Goal: Transaction & Acquisition: Book appointment/travel/reservation

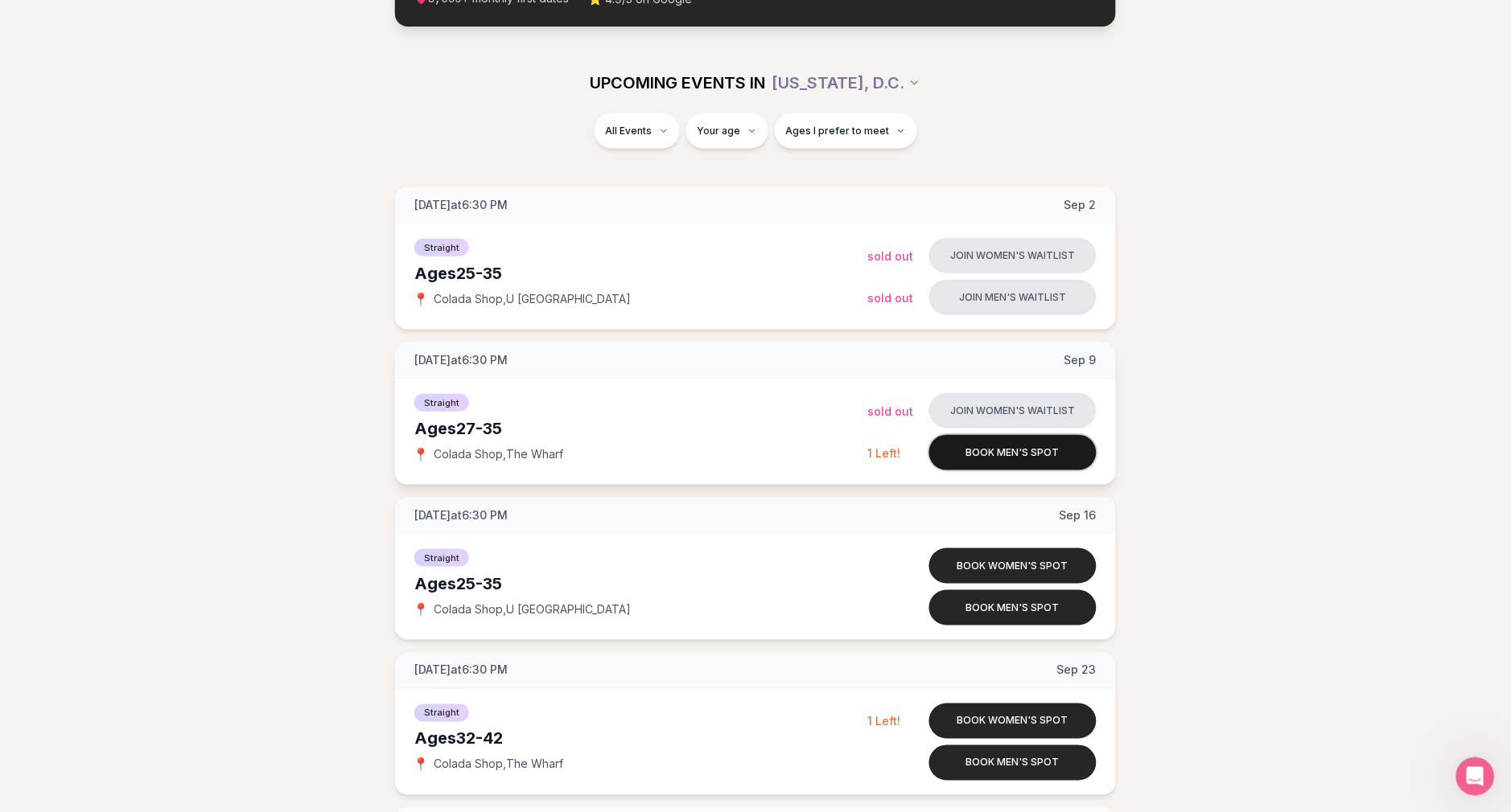
scroll to position [147, 0]
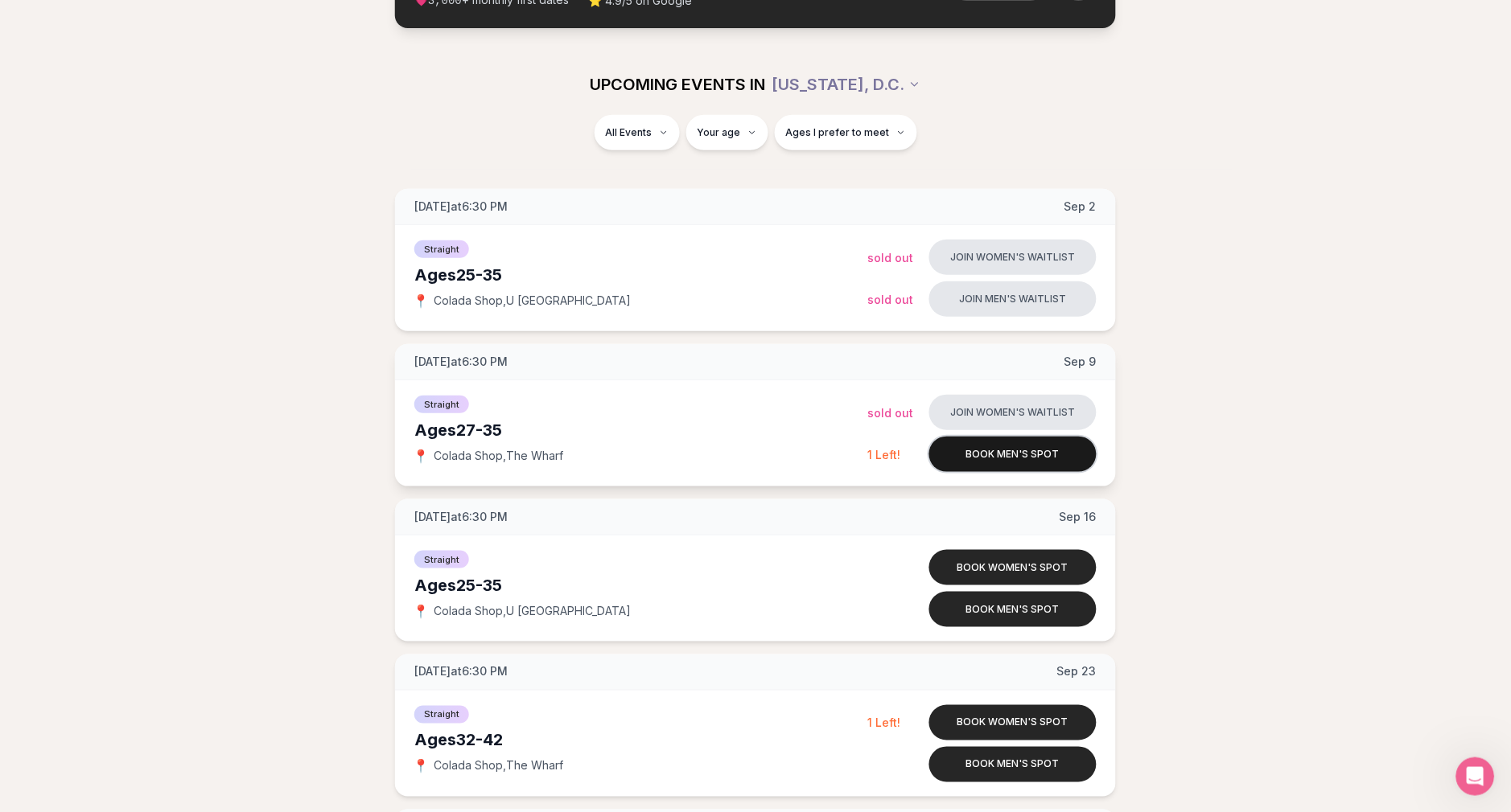
click at [1028, 444] on button "Book men's spot" at bounding box center [1013, 454] width 168 height 36
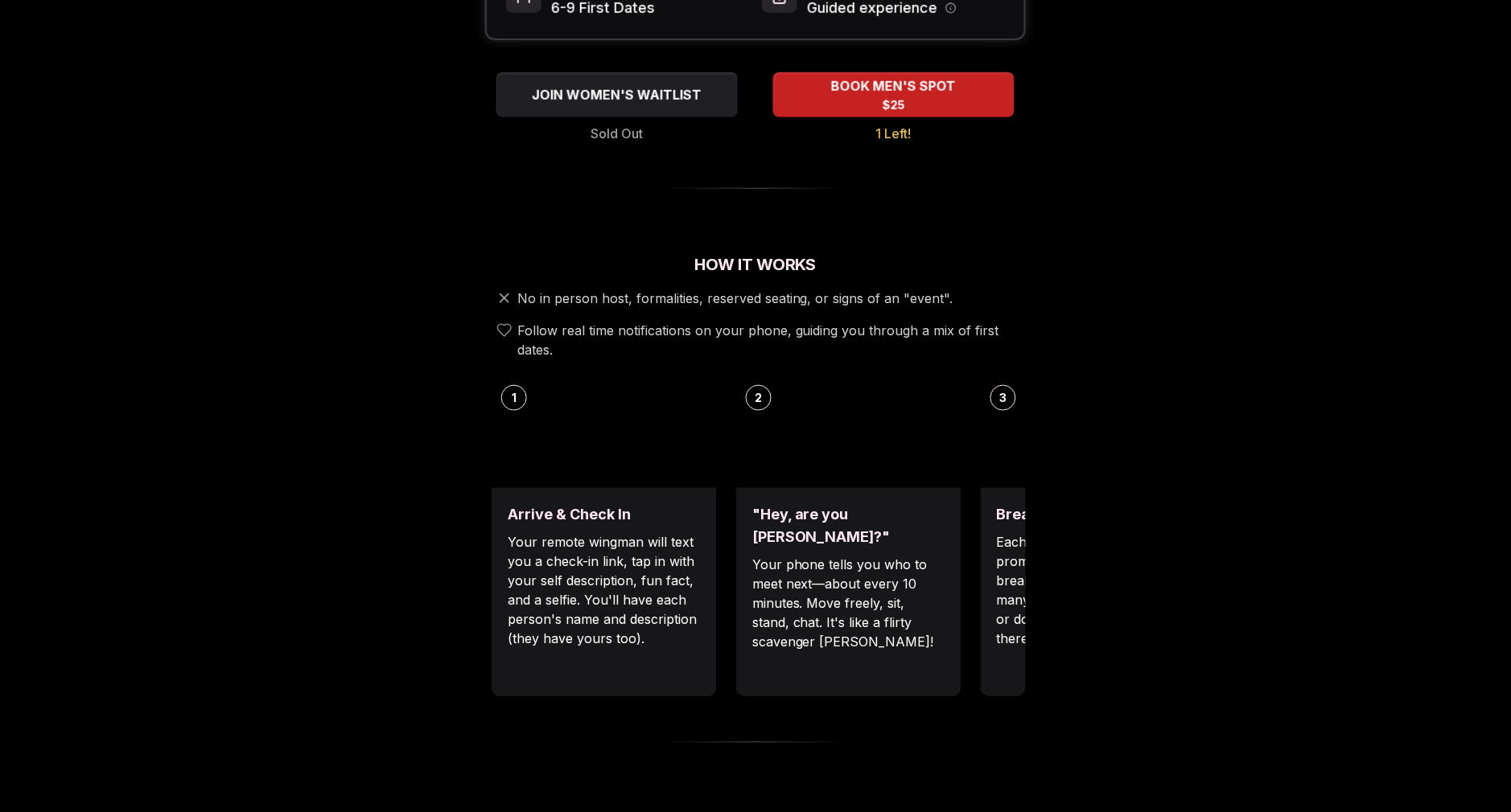
scroll to position [353, 0]
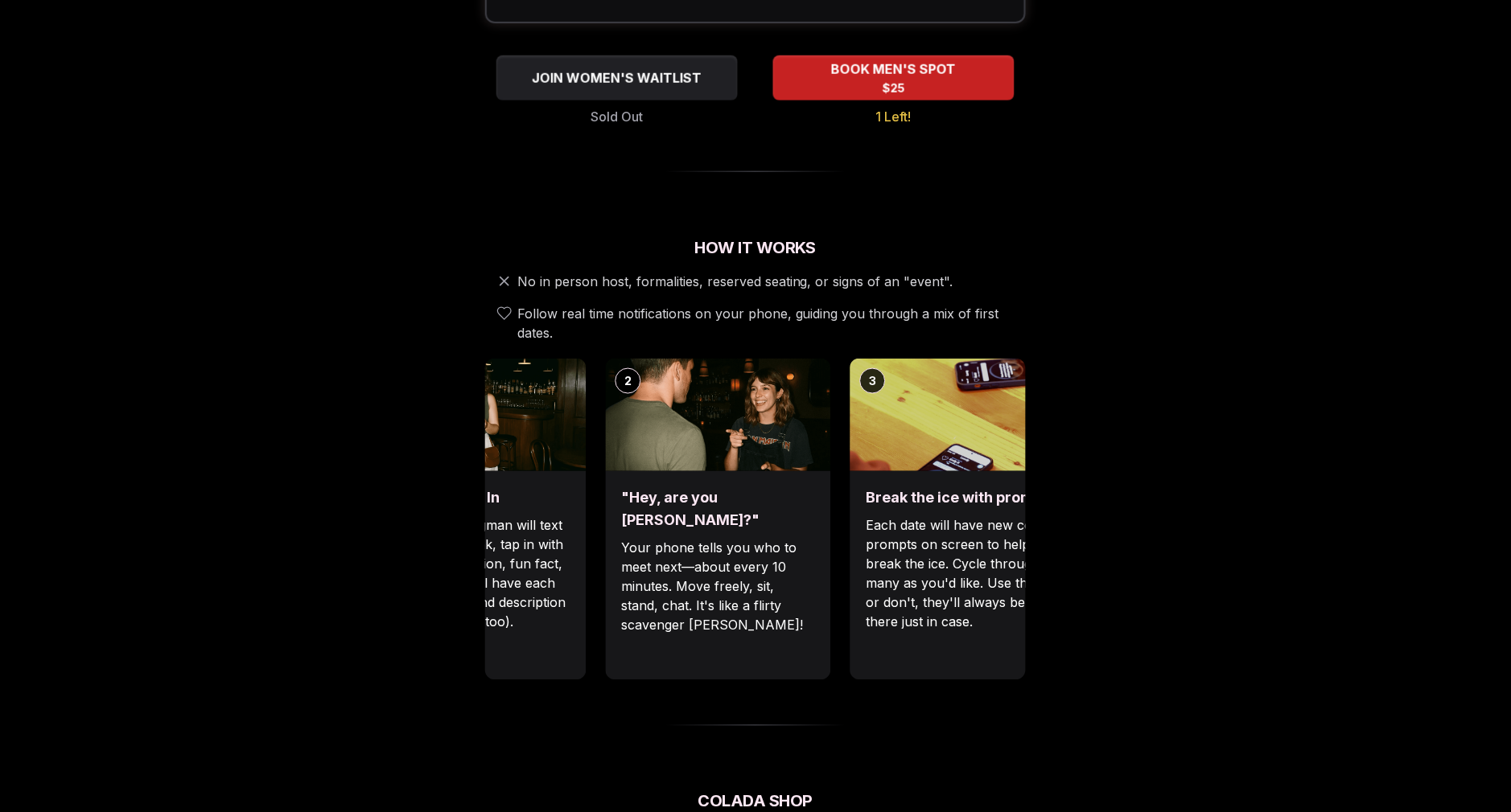
click at [467, 598] on div "Luvvly Speed Dating [DATE] Age Range 27 - 35 Orientation Straight Evening 6:30 …" at bounding box center [756, 721] width 1100 height 1978
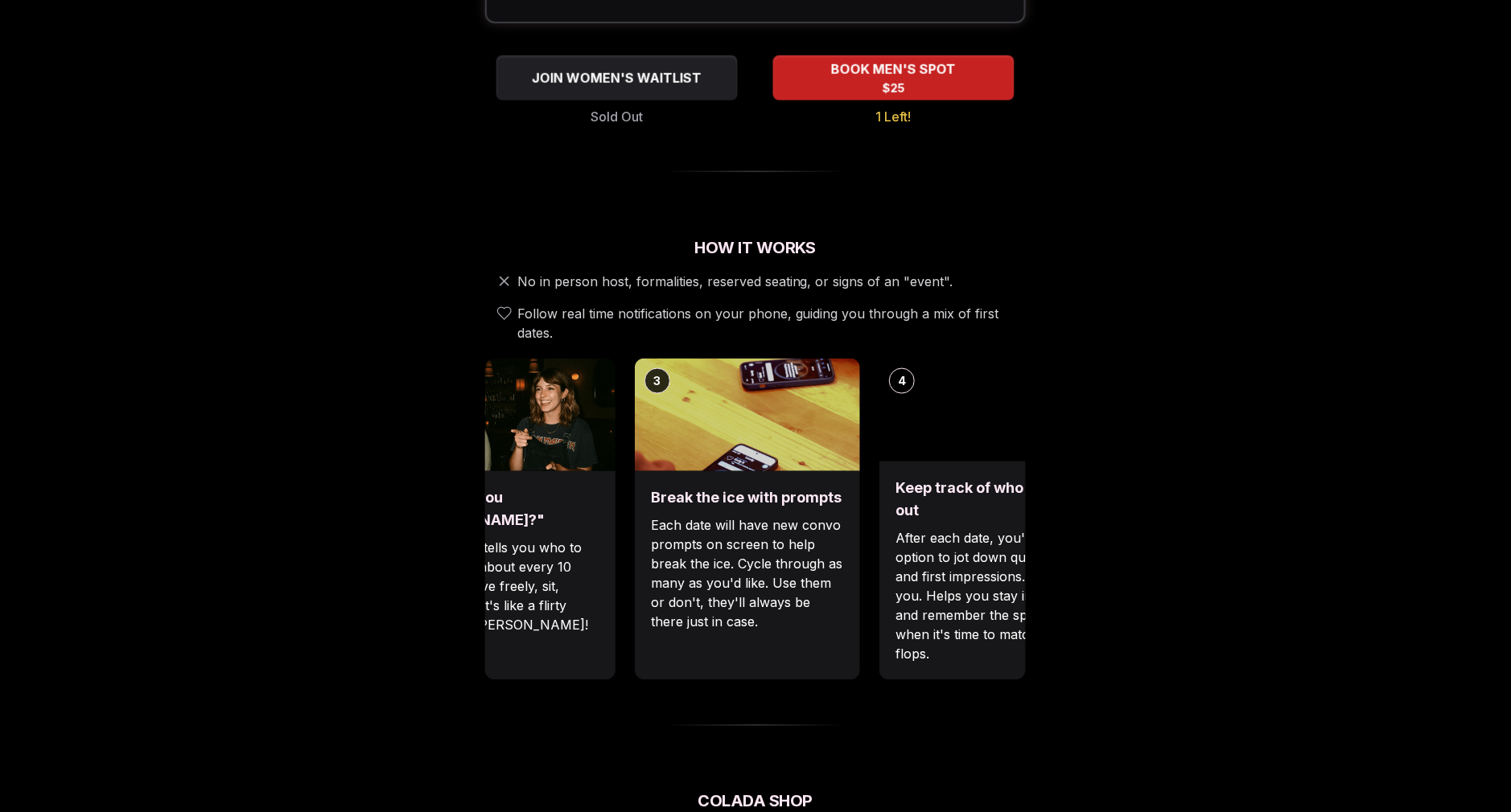
click at [675, 529] on p "Each date will have new convo prompts on screen to help break the ice. Cycle th…" at bounding box center [747, 574] width 193 height 116
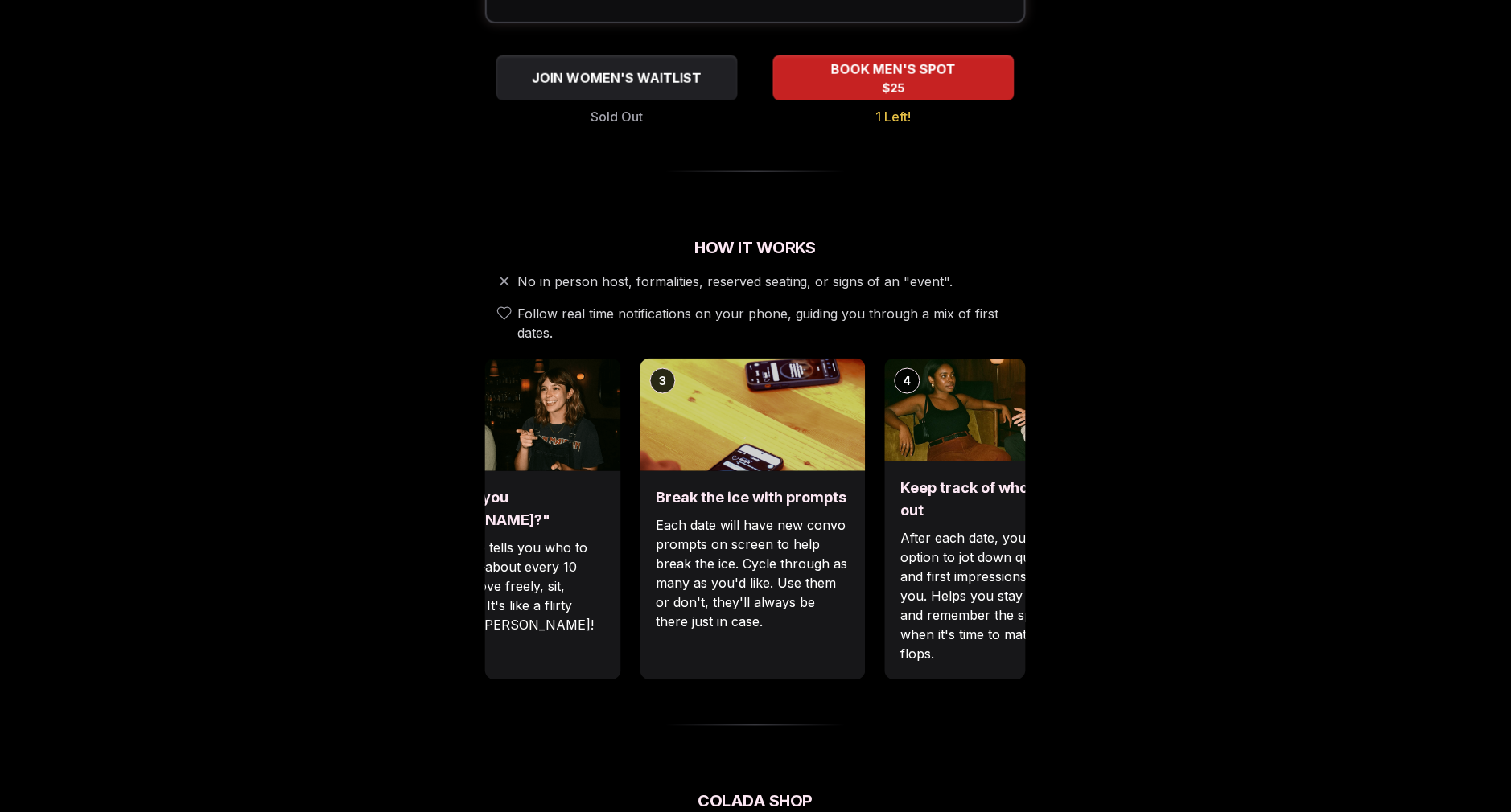
click at [733, 582] on p "Each date will have new convo prompts on screen to help break the ice. Cycle th…" at bounding box center [753, 574] width 193 height 116
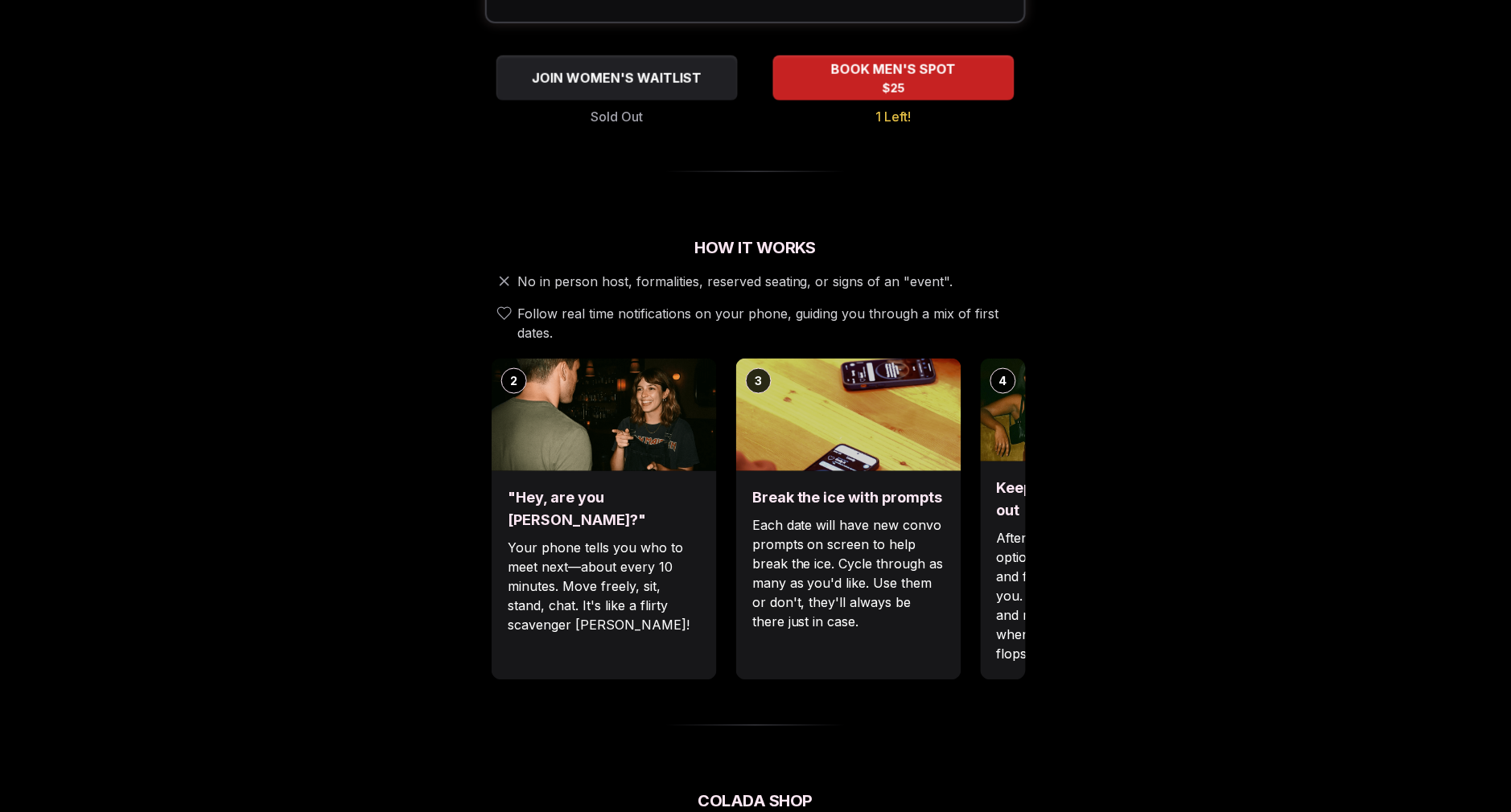
click at [656, 578] on div "1 Arrive & Check In Your remote wingman will text you a check-in link, tap in w…" at bounding box center [511, 519] width 541 height 322
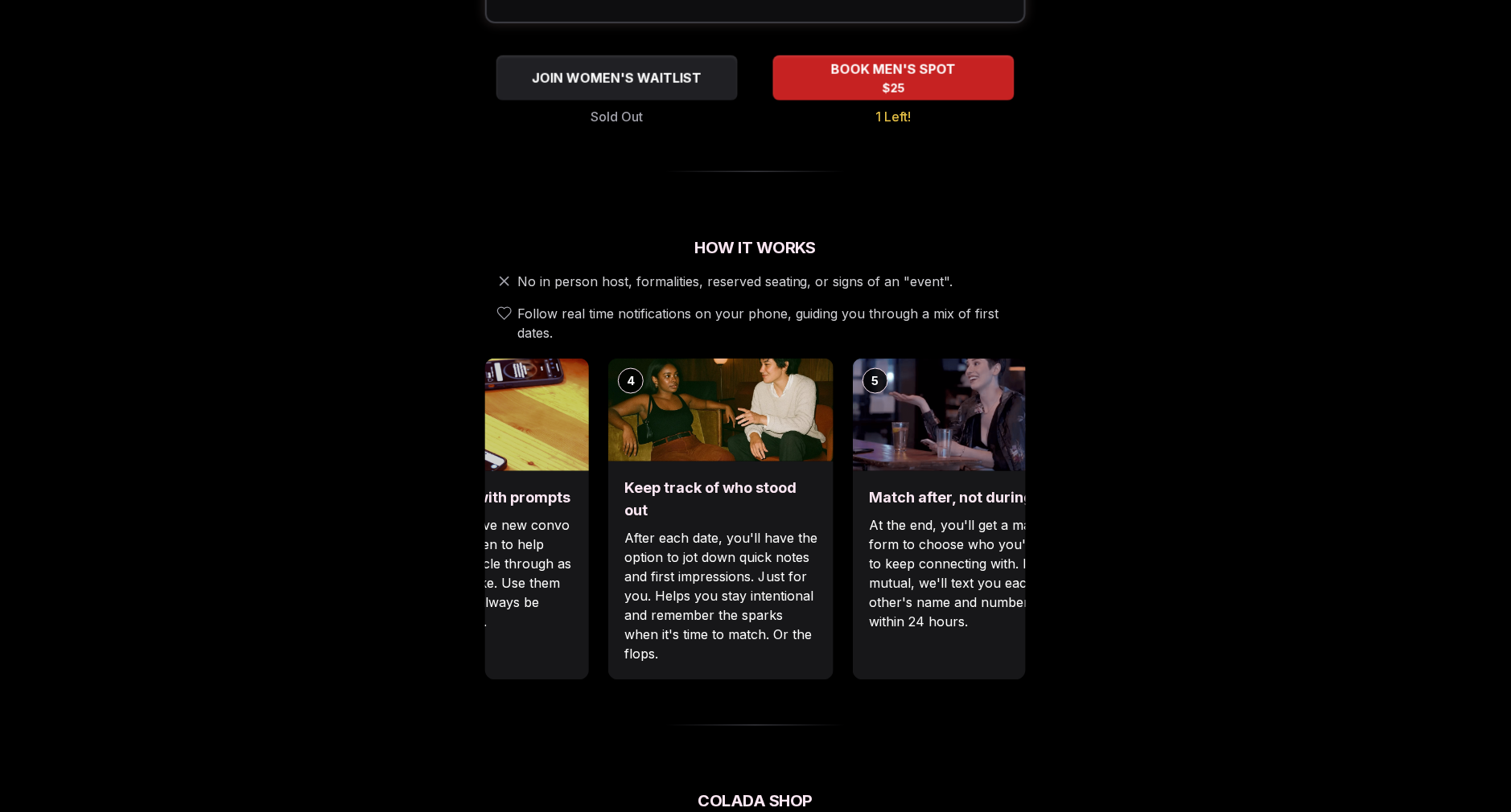
click at [654, 465] on div "Keep track of who stood out After each date, you'll have the option to jot down…" at bounding box center [721, 570] width 225 height 219
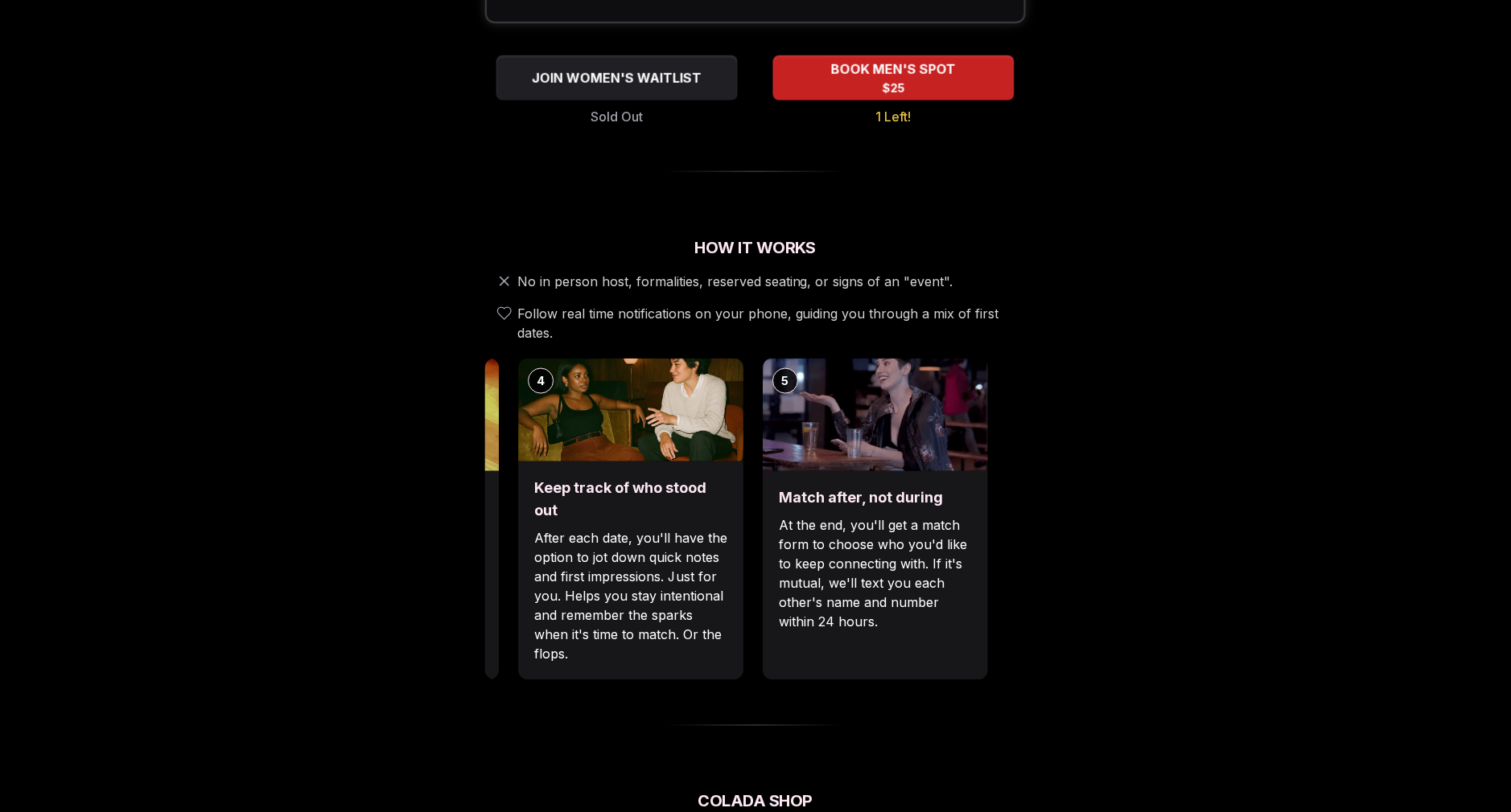
click at [319, 500] on div "1 Arrive & Check In Your remote wingman will text you a check-in link, tap in w…" at bounding box center [48, 519] width 541 height 322
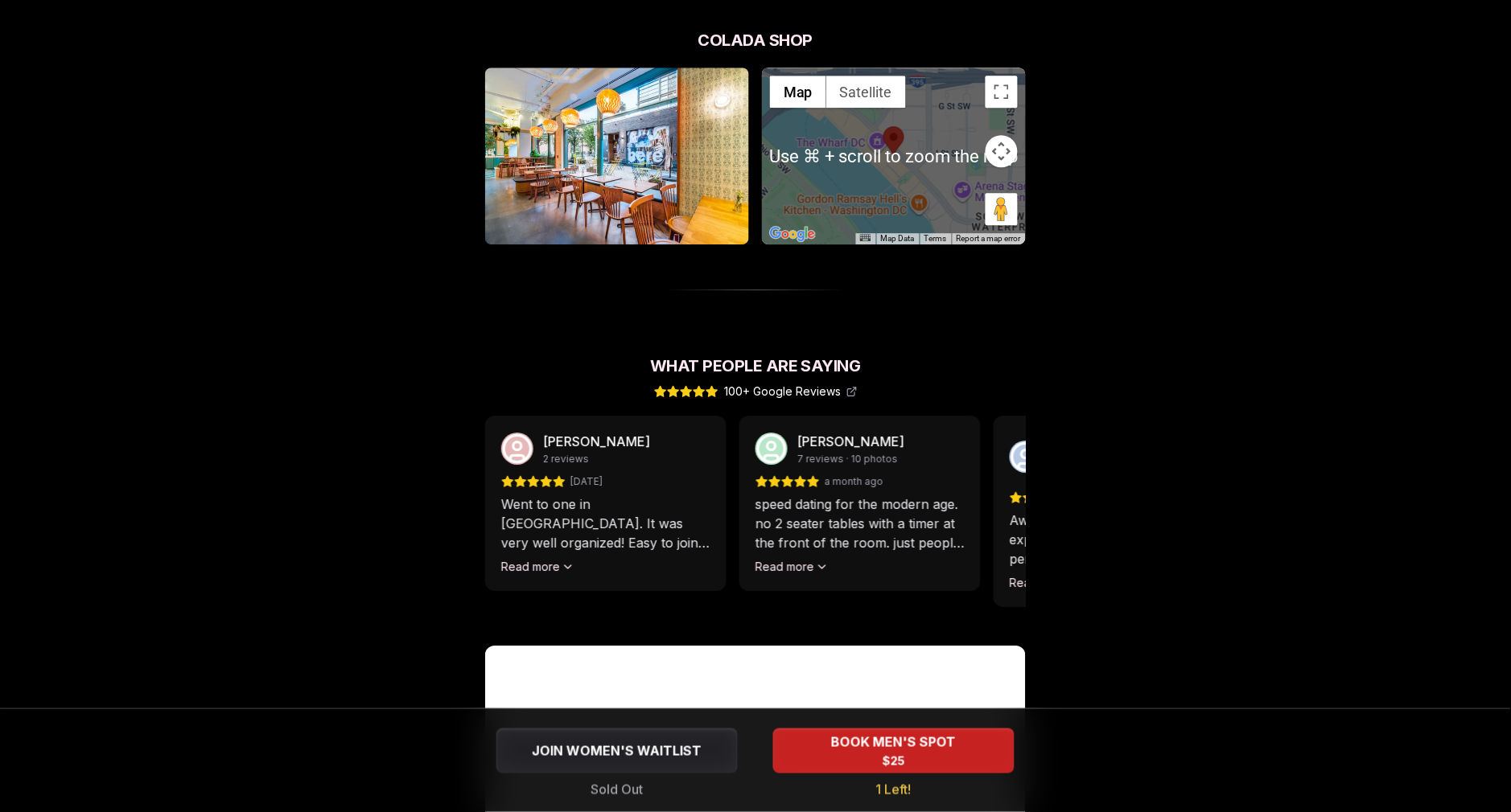
scroll to position [1117, 0]
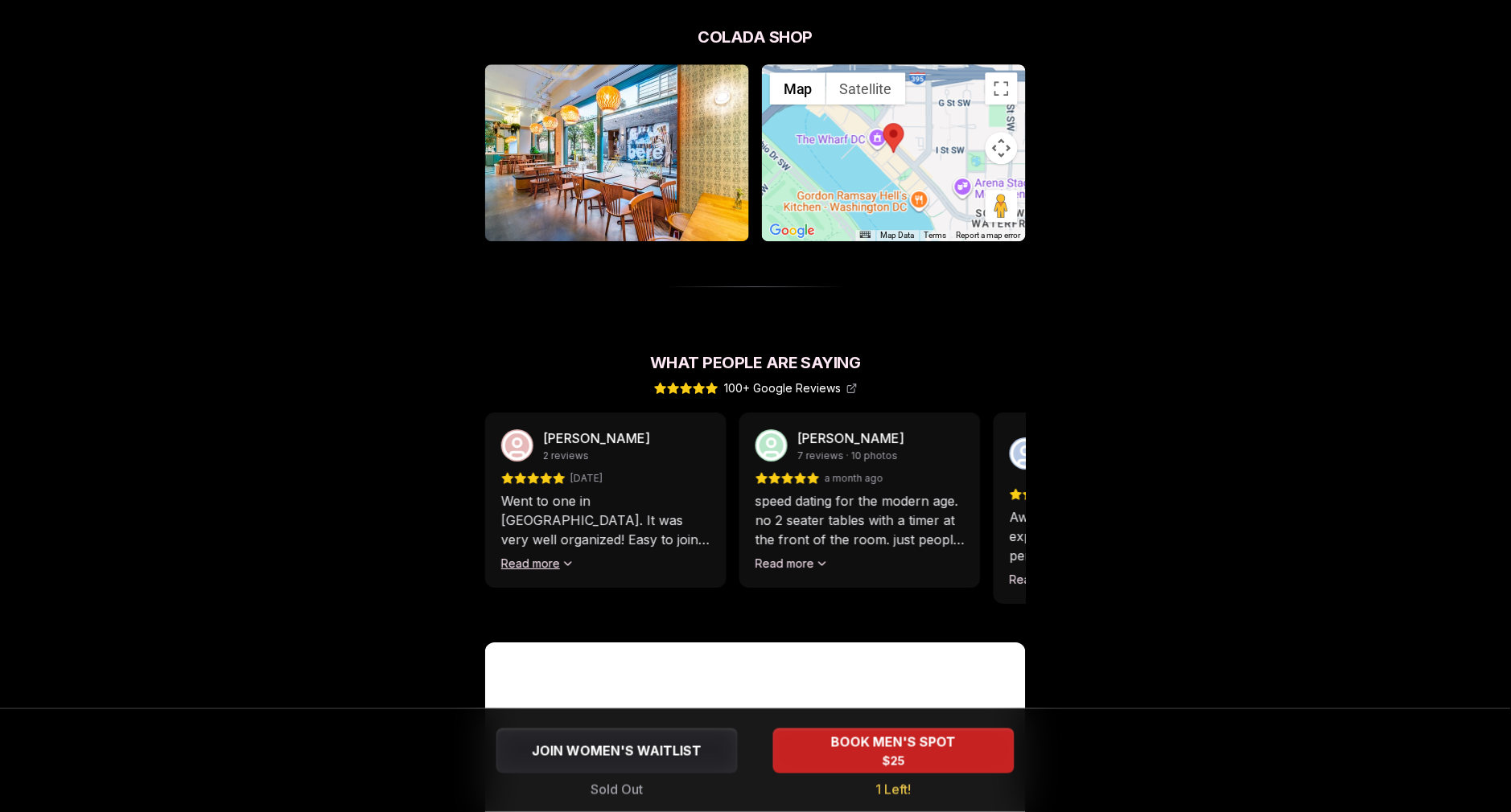
click at [565, 565] on icon at bounding box center [568, 563] width 13 height 13
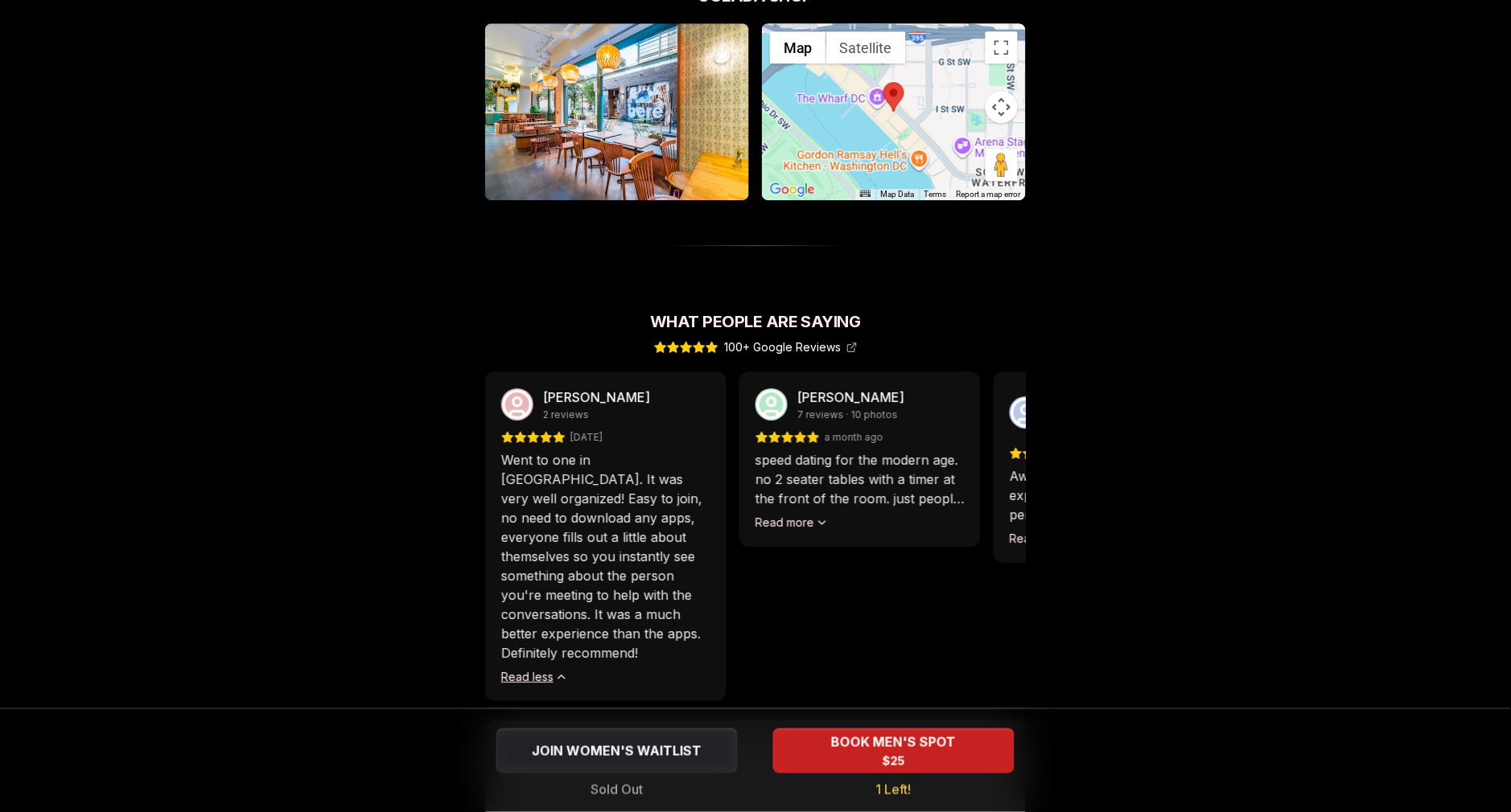
scroll to position [1159, 0]
click at [820, 523] on icon at bounding box center [821, 521] width 13 height 13
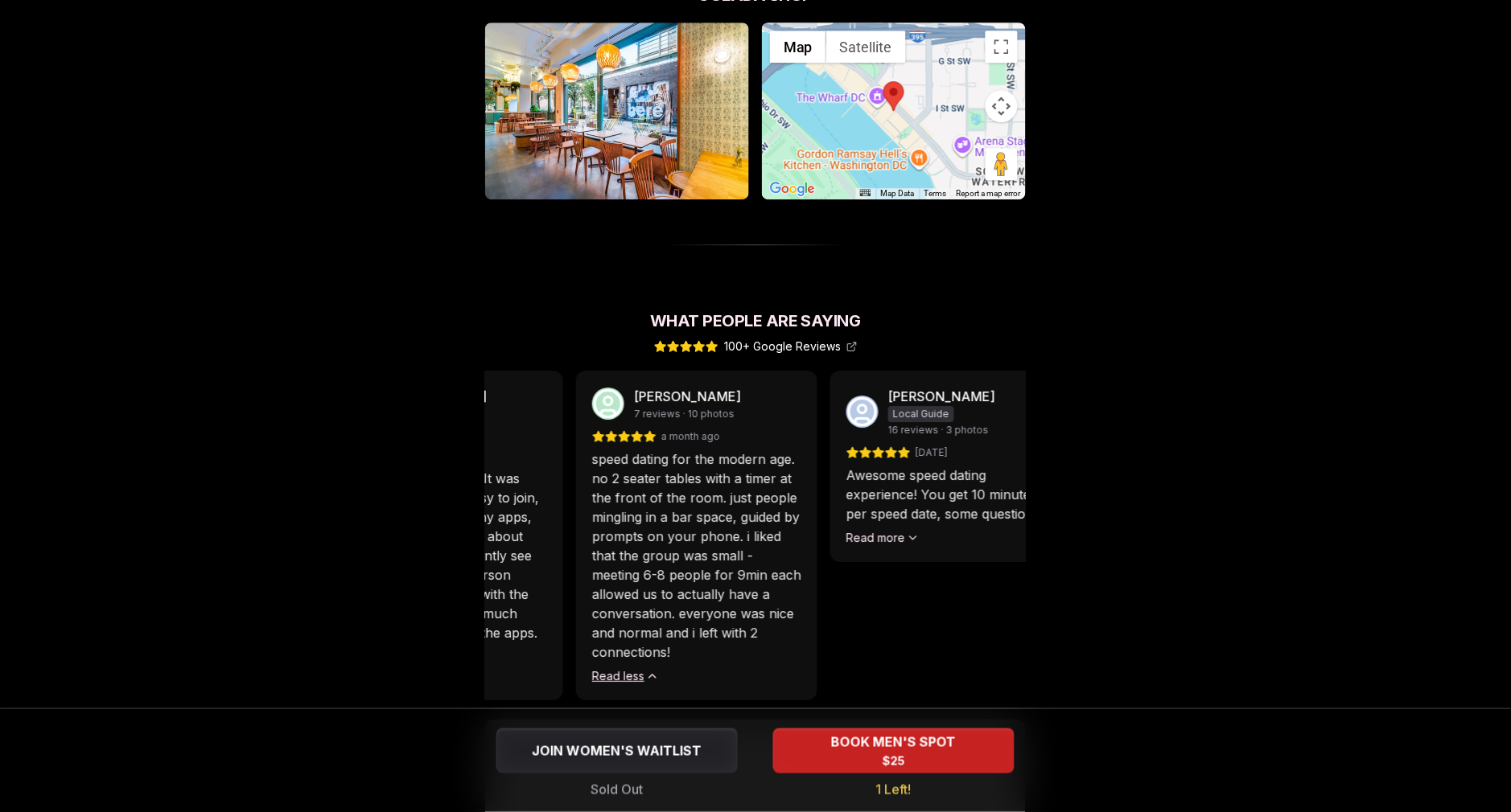
click at [779, 545] on p "speed dating for the modern age. no 2 seater tables with a timer at the front o…" at bounding box center [696, 556] width 209 height 212
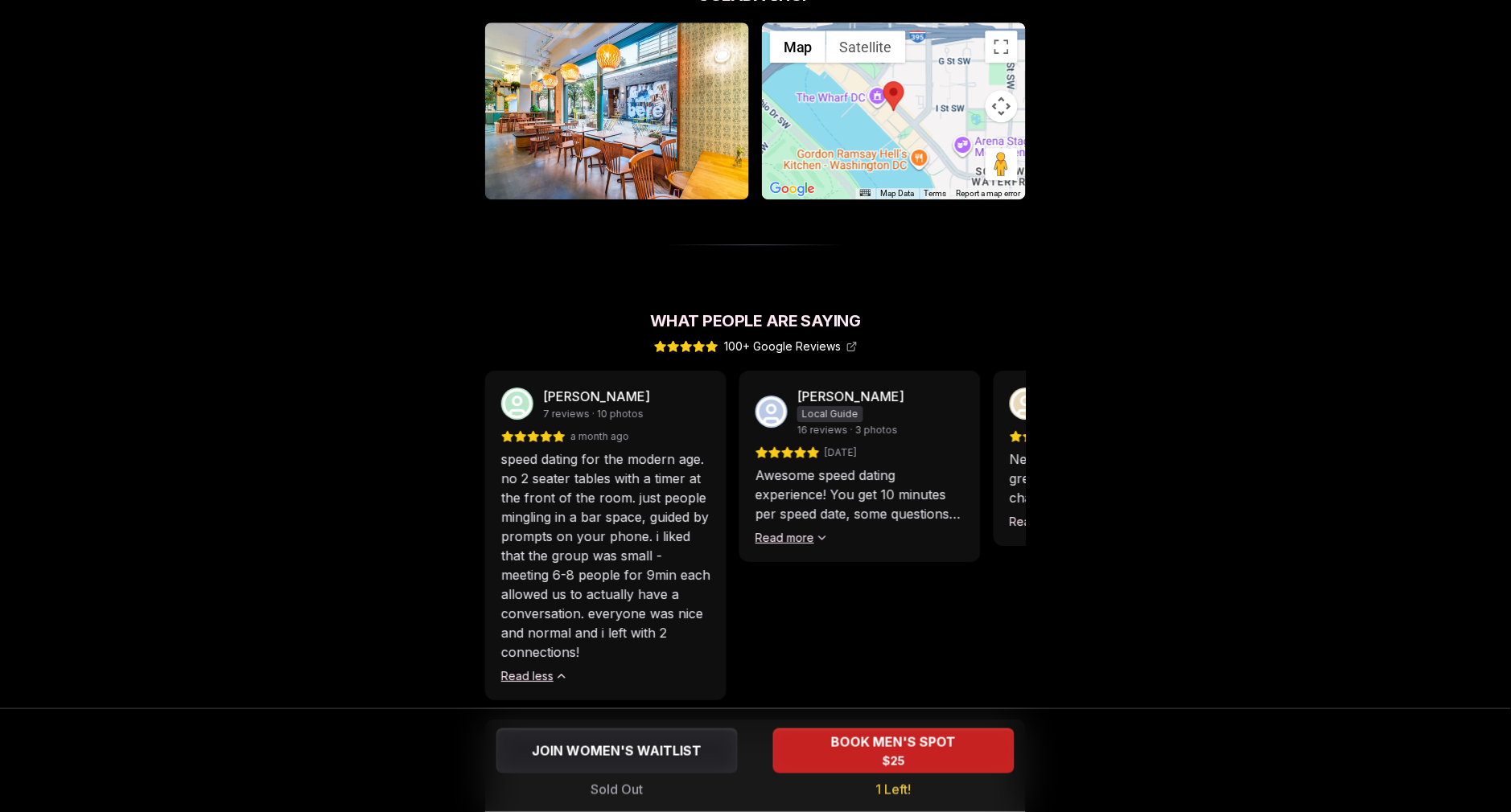
click at [789, 542] on button "Read more" at bounding box center [792, 537] width 73 height 16
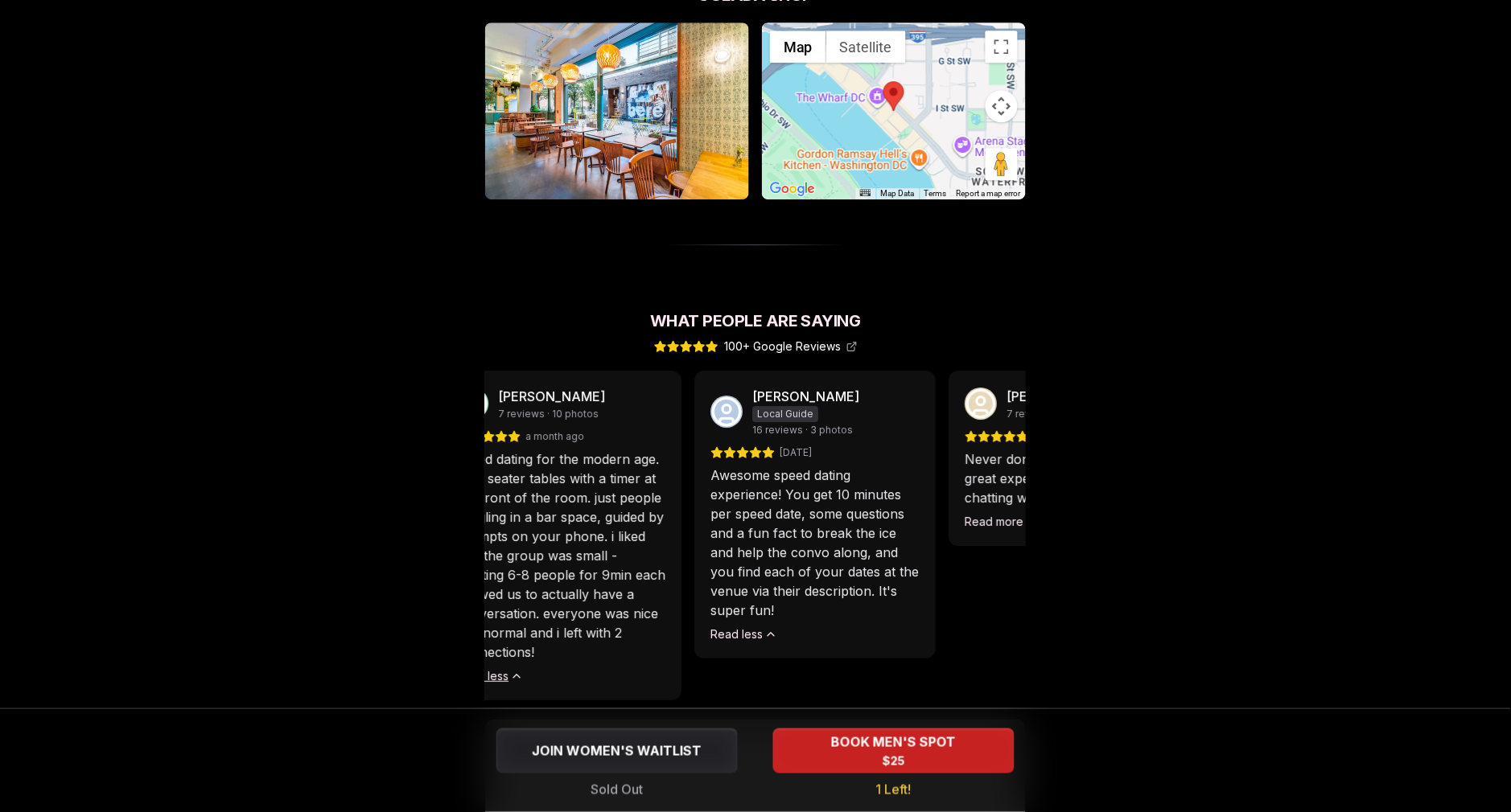
click at [710, 567] on p "Awesome speed dating experience! You get 10 minutes per speed date, some questi…" at bounding box center [814, 542] width 209 height 154
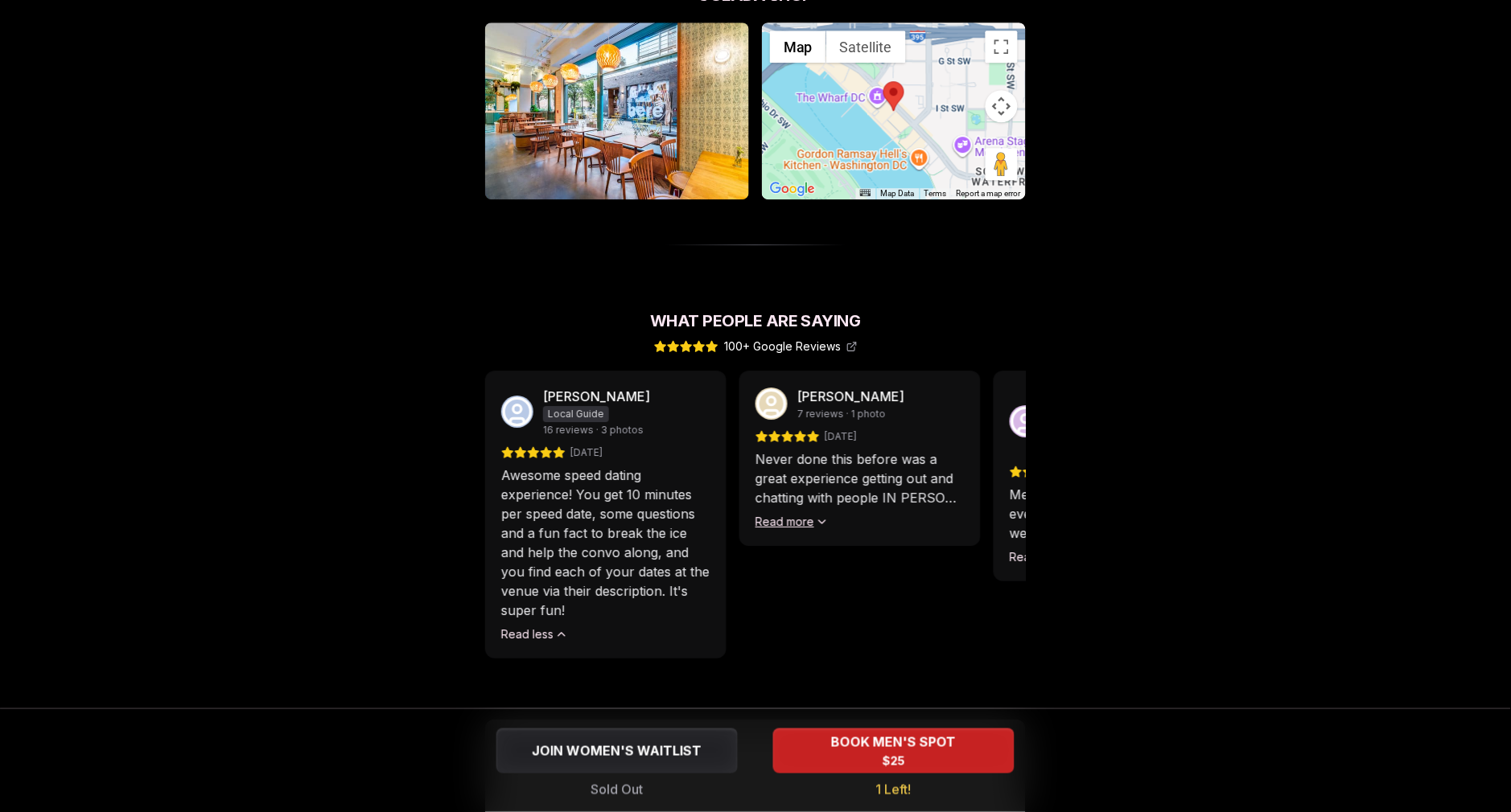
click at [777, 526] on button "Read more" at bounding box center [792, 521] width 73 height 16
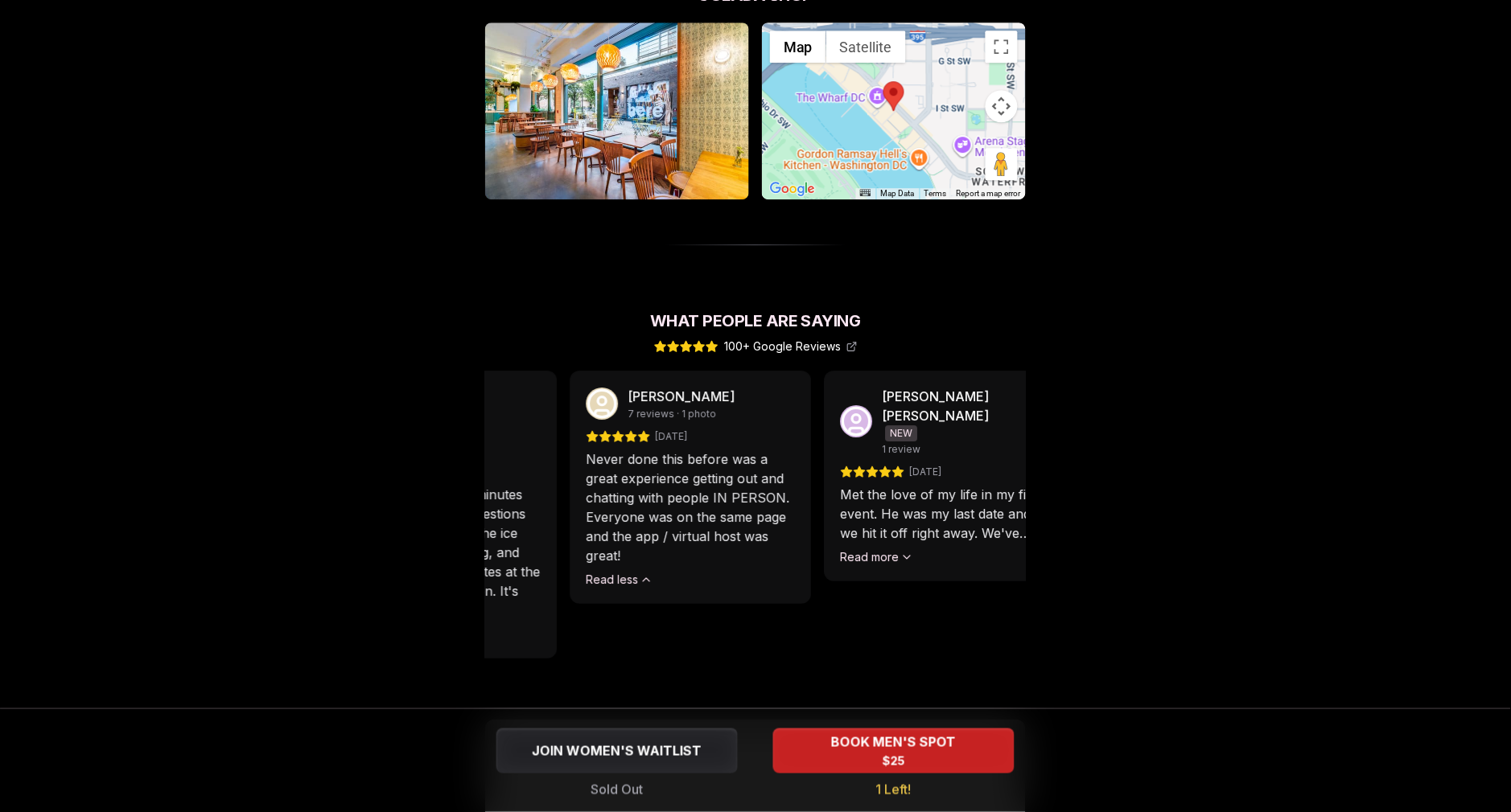
click at [703, 532] on p "Never done this before was a great experience getting out and chatting with peo…" at bounding box center [691, 508] width 209 height 116
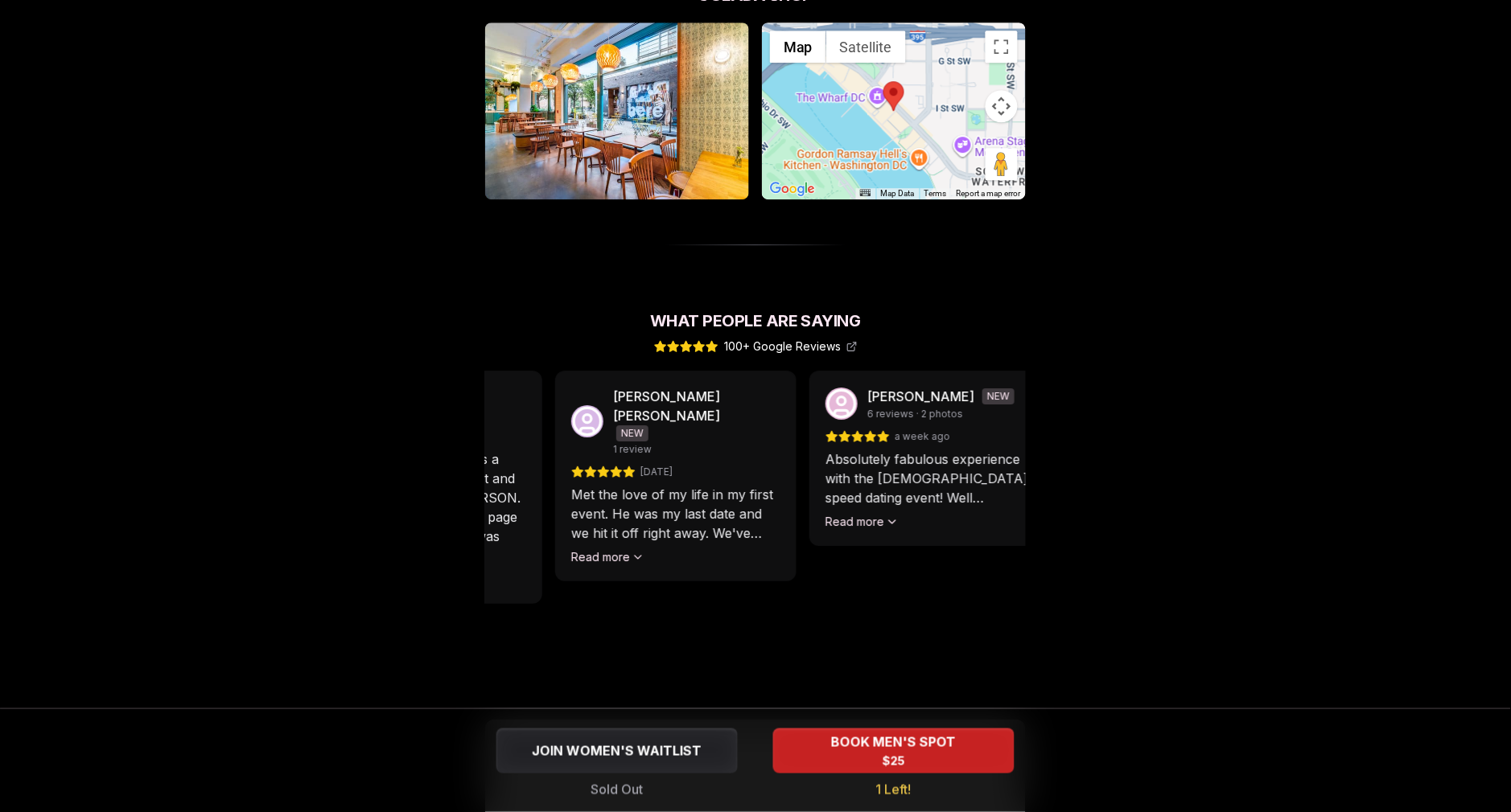
click at [583, 508] on p "Met the love of my life in my first event. He was my last date and we hit it of…" at bounding box center [676, 513] width 209 height 58
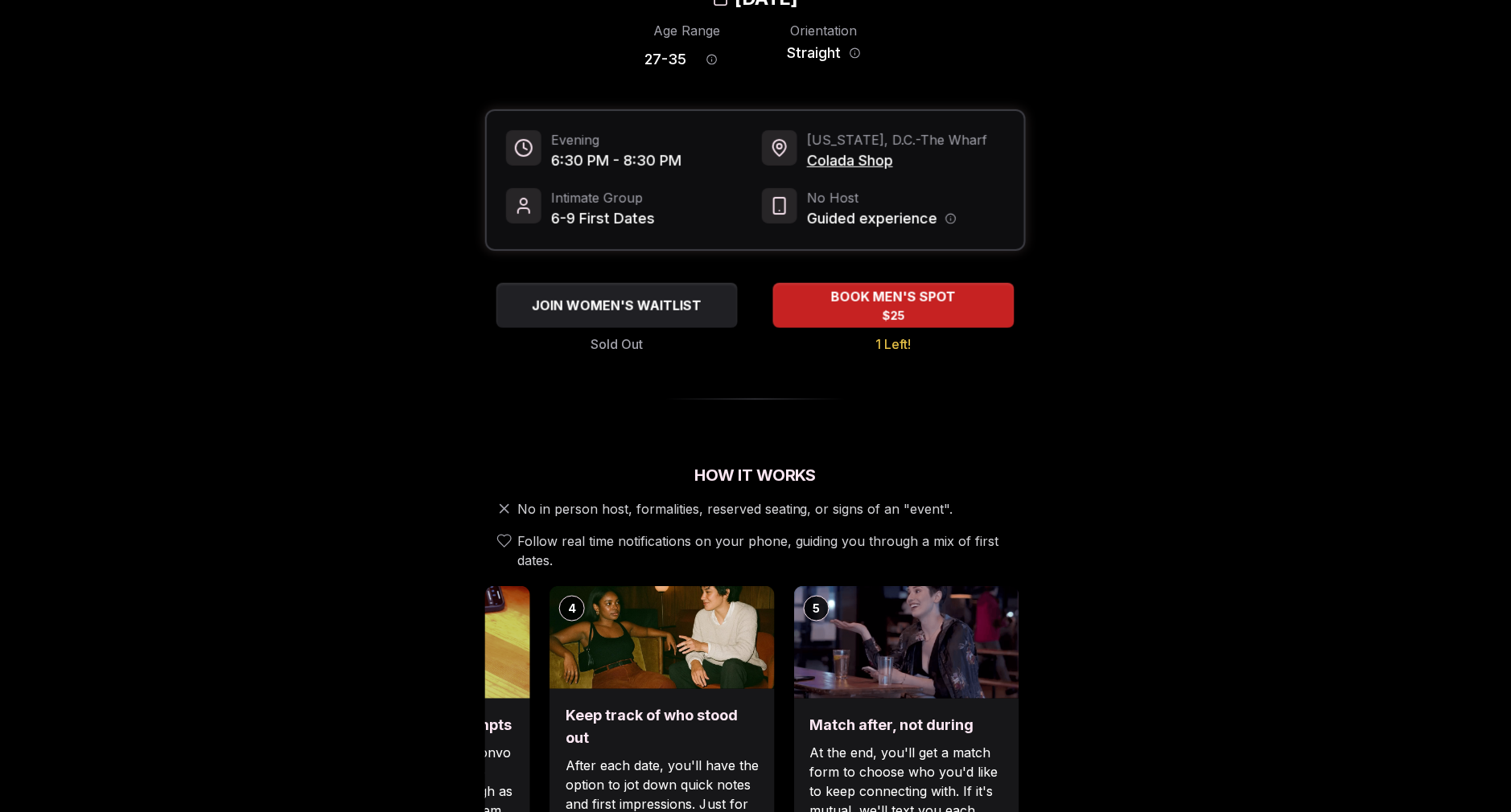
scroll to position [0, 0]
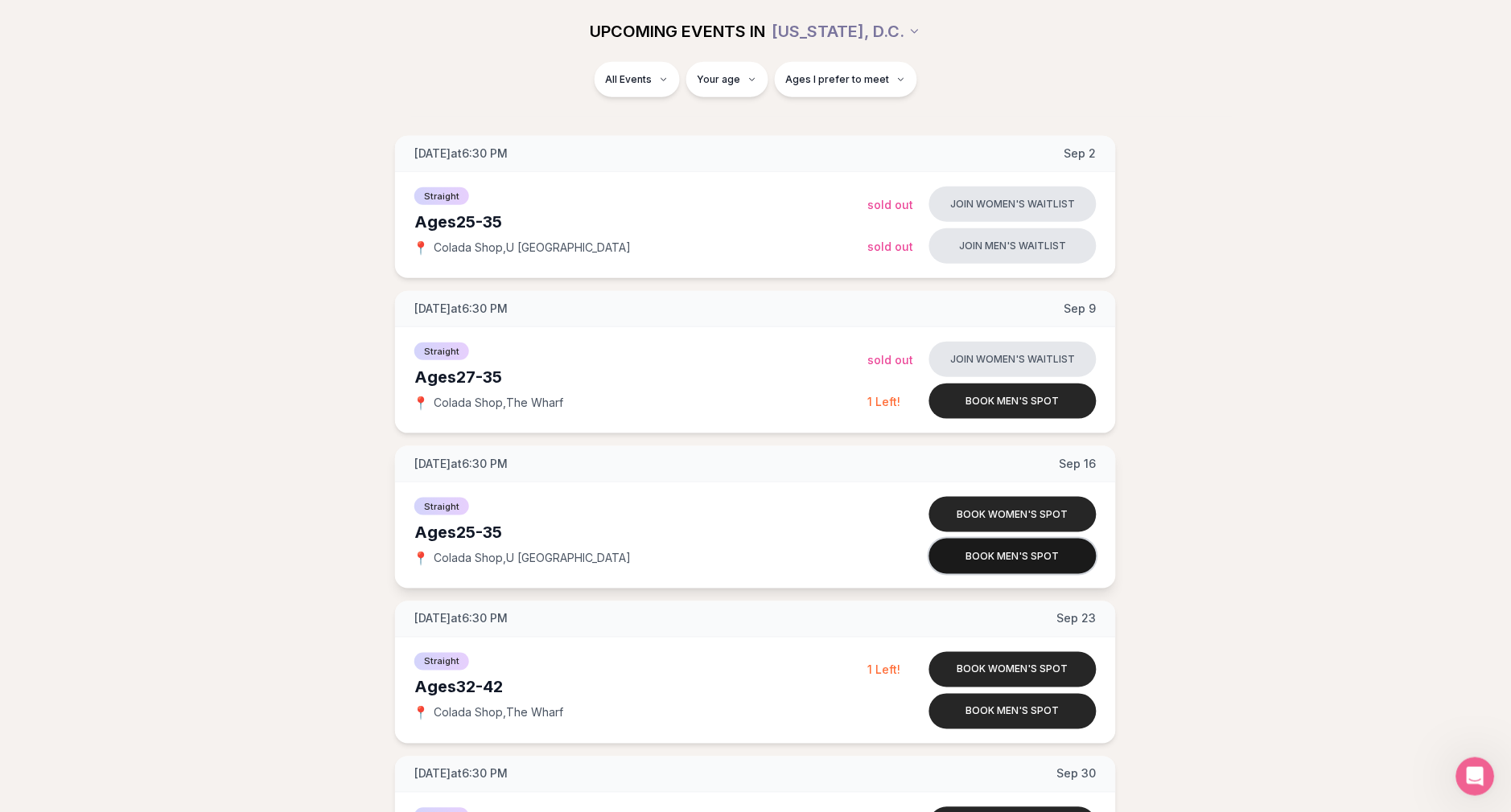
scroll to position [189, 0]
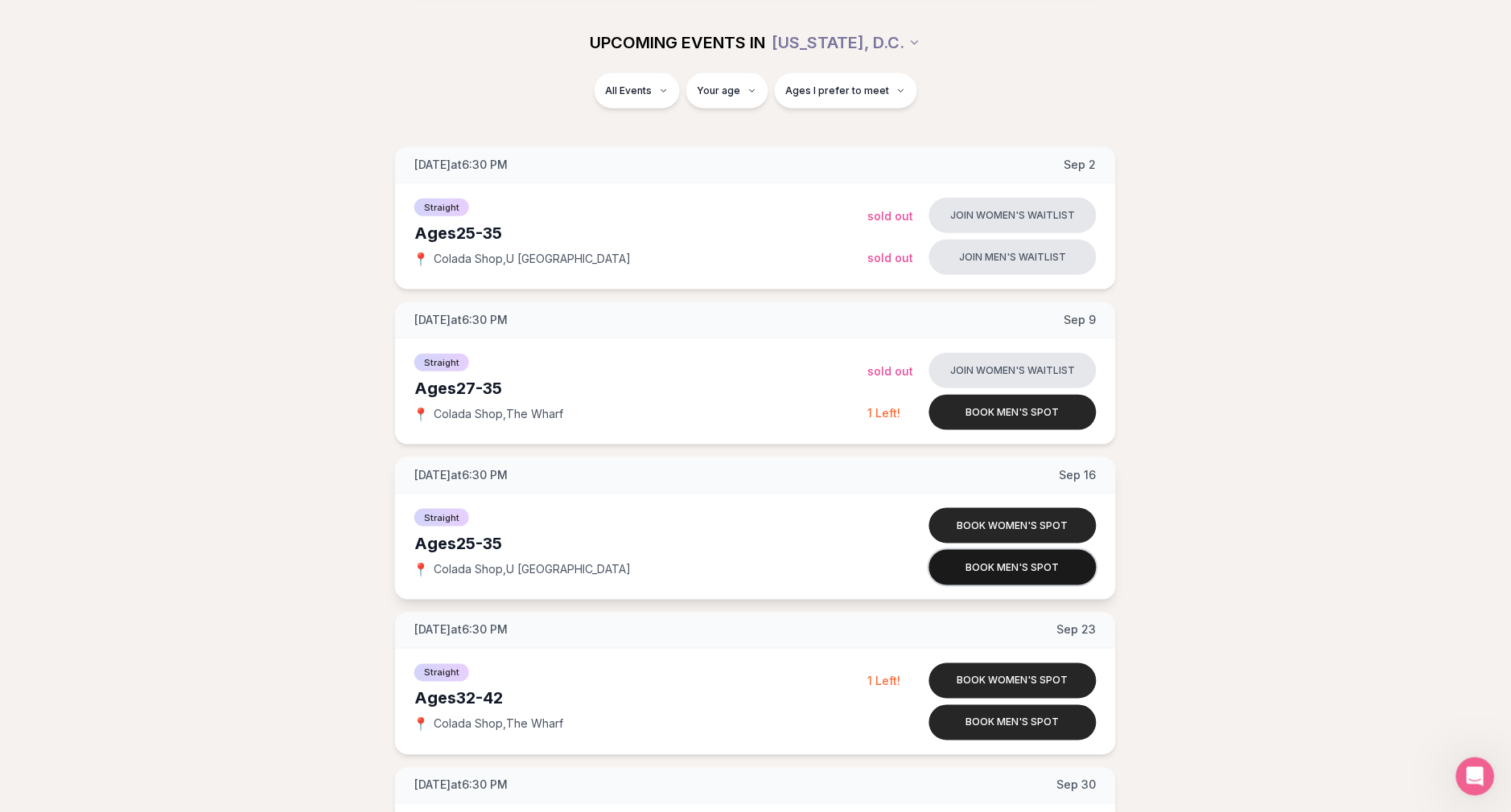
click at [994, 566] on button "Book men's spot" at bounding box center [1013, 567] width 168 height 36
